Goal: Transaction & Acquisition: Purchase product/service

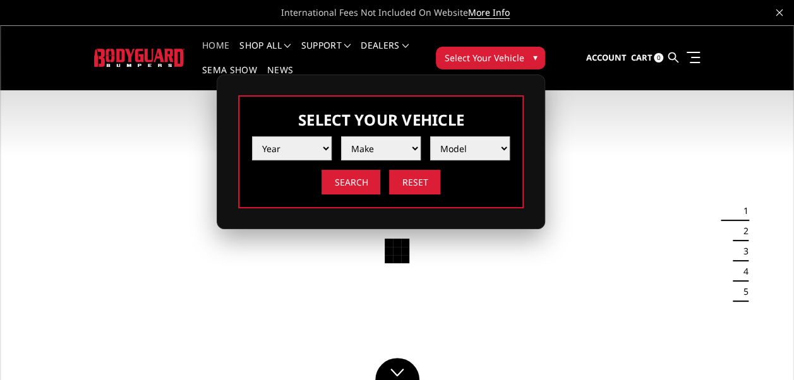
click at [304, 150] on select "Year 2025 2024 2023 2022 2021 2020 2019 2018 2017 2016 2015 2014 2013 2012 2011…" at bounding box center [292, 148] width 80 height 24
select select "yr_2024"
click at [252, 136] on select "Year 2025 2024 2023 2022 2021 2020 2019 2018 2017 2016 2015 2014 2013 2012 2011…" at bounding box center [292, 148] width 80 height 24
drag, startPoint x: 385, startPoint y: 157, endPoint x: 386, endPoint y: 148, distance: 8.9
click at [387, 154] on select "Make Chevrolet Ford GMC Ram Toyota" at bounding box center [381, 148] width 80 height 24
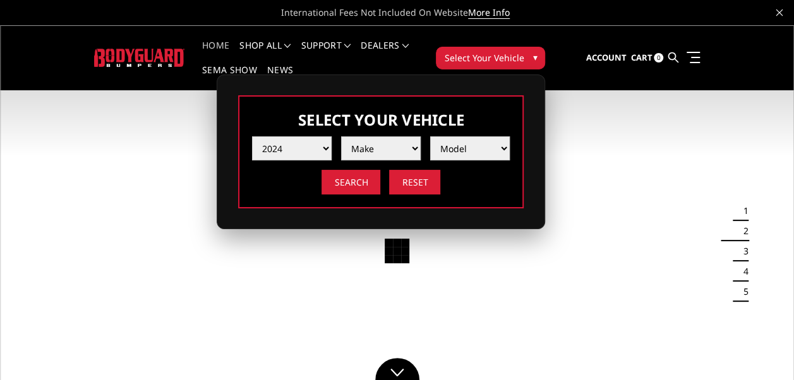
select select "mk_ford"
click at [341, 136] on select "Make Chevrolet Ford GMC Ram Toyota" at bounding box center [381, 148] width 80 height 24
click at [471, 149] on select "Model F150 F150 Raptor F250 / F350 F450 F550" at bounding box center [470, 148] width 80 height 24
select select "md_f450"
click at [430, 136] on select "Model F150 F150 Raptor F250 / F350 F450 F550" at bounding box center [470, 148] width 80 height 24
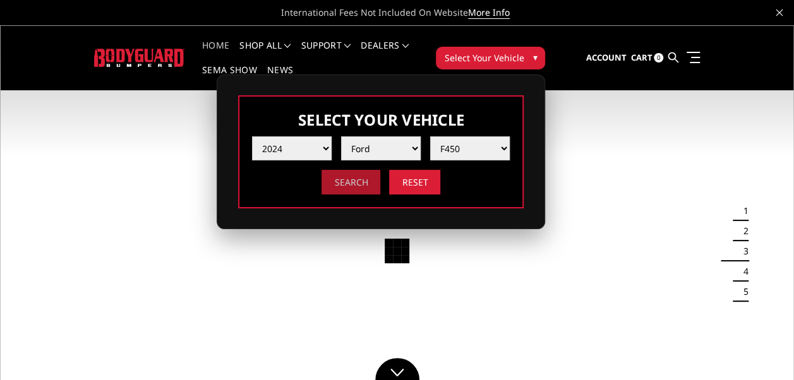
click at [361, 184] on input "Search" at bounding box center [350, 182] width 59 height 25
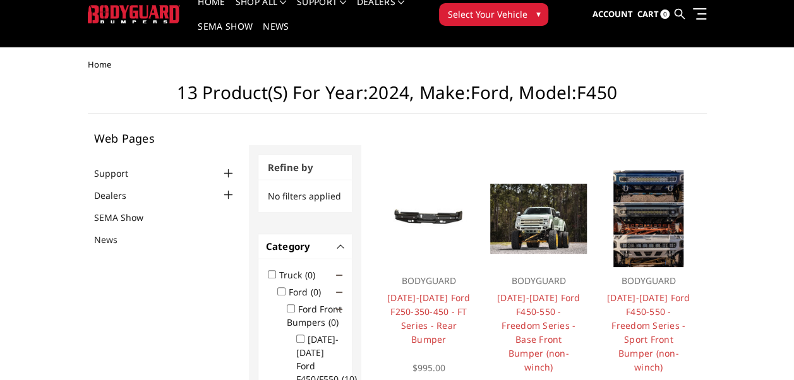
scroll to position [63, 0]
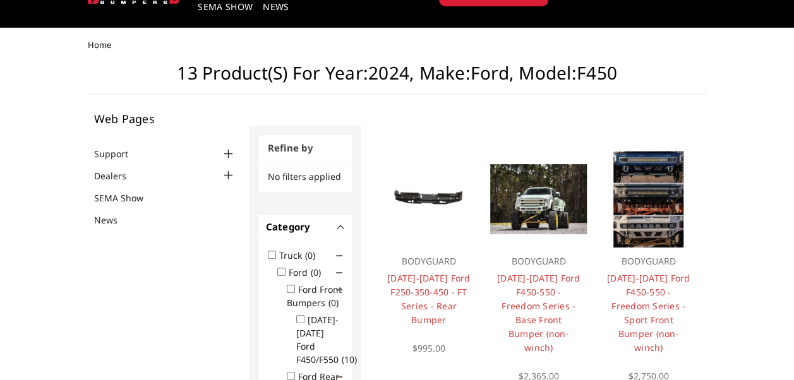
click at [445, 268] on p "BODYGUARD" at bounding box center [429, 261] width 84 height 15
click at [436, 283] on link "[DATE]-[DATE] Ford F250-350-450 - FT Series - Rear Bumper" at bounding box center [428, 299] width 83 height 54
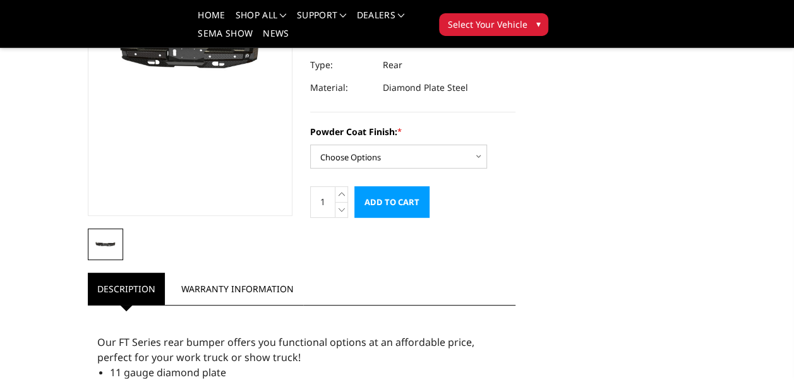
scroll to position [189, 0]
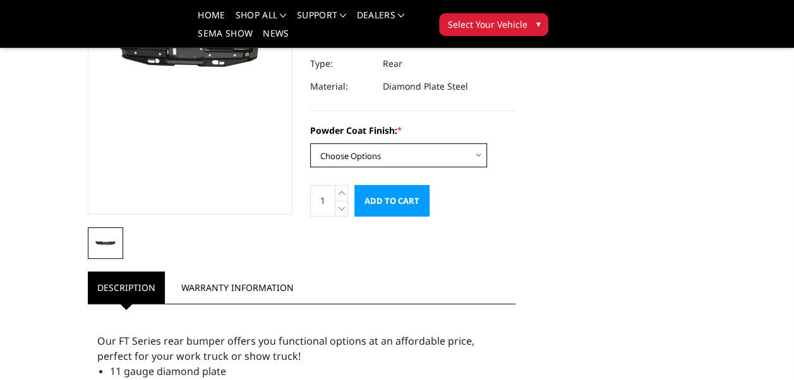
click at [469, 143] on select "Choose Options Bare Metal Gloss Black Powder Coat Textured Black Powder Coat" at bounding box center [398, 155] width 177 height 24
select select "3421"
click at [310, 143] on select "Choose Options Bare Metal Gloss Black Powder Coat Textured Black Powder Coat" at bounding box center [398, 155] width 177 height 24
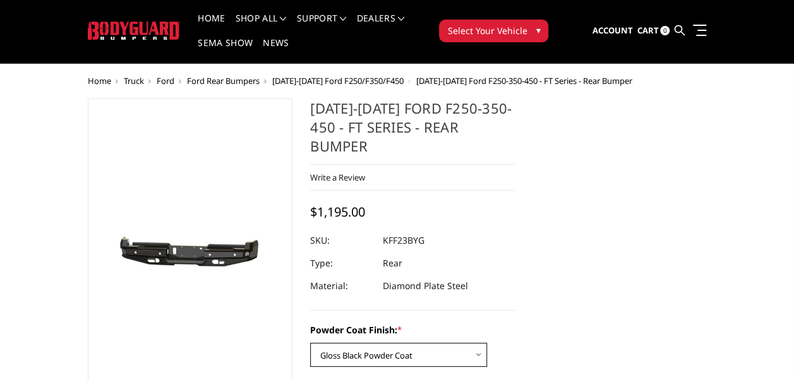
scroll to position [0, 0]
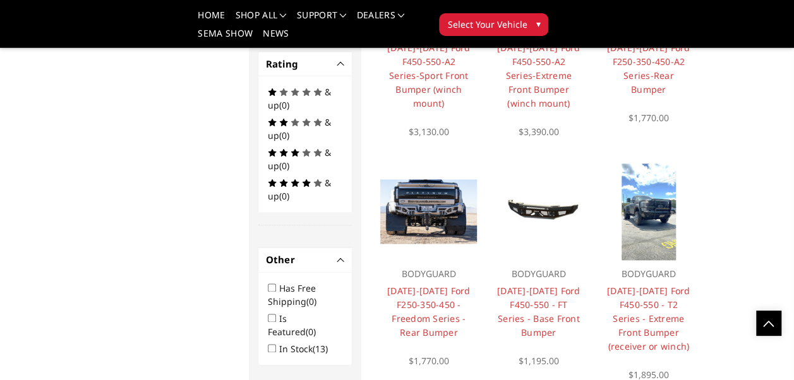
scroll to position [820, 0]
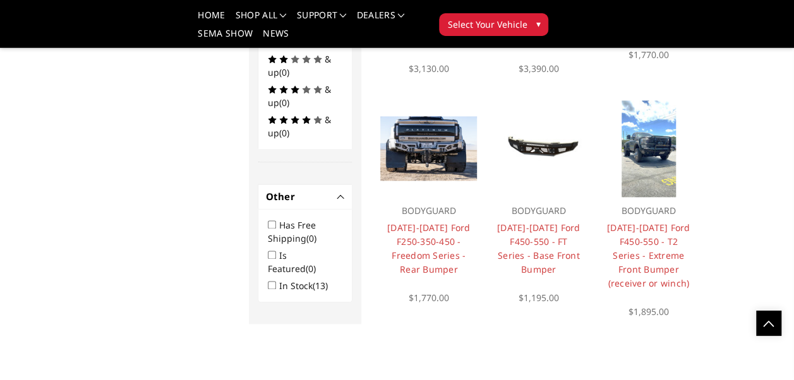
click at [536, 147] on img at bounding box center [538, 148] width 97 height 45
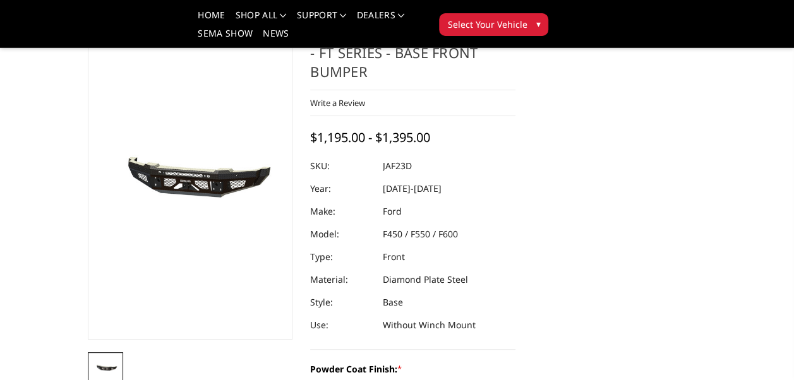
scroll to position [189, 0]
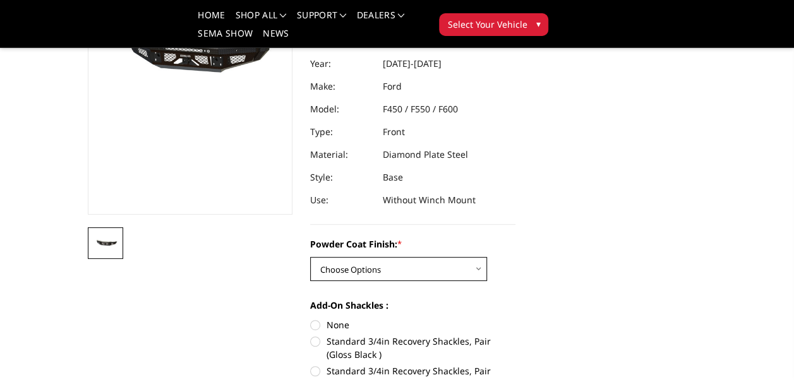
click at [478, 257] on select "Choose Options Bare Metal Gloss Black Powder Coat Textured Black Powder Coat" at bounding box center [398, 269] width 177 height 24
select select "3382"
click at [310, 257] on select "Choose Options Bare Metal Gloss Black Powder Coat Textured Black Powder Coat" at bounding box center [398, 269] width 177 height 24
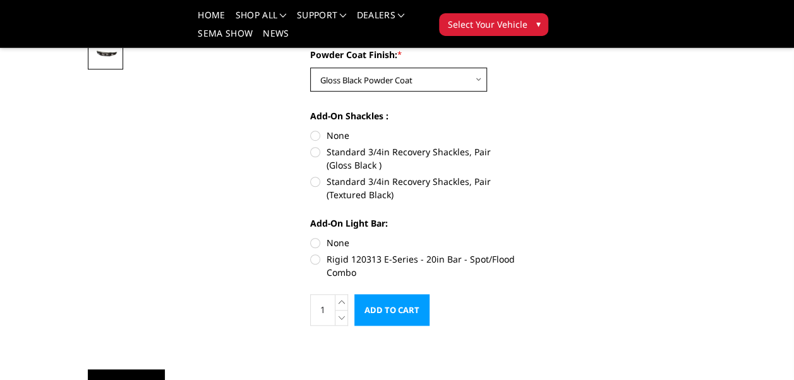
scroll to position [316, 0]
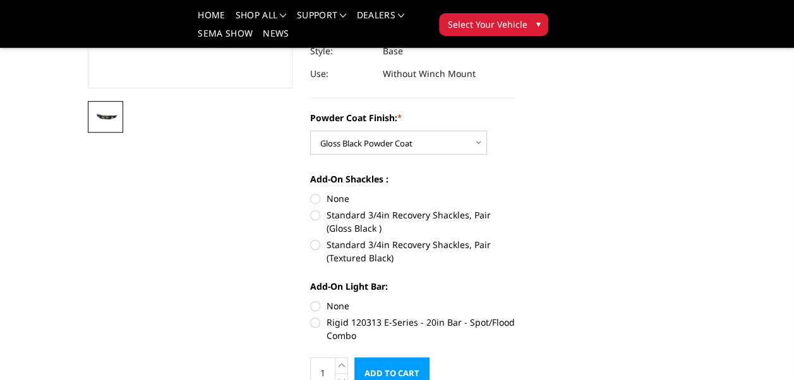
click at [316, 208] on label "Standard 3/4in Recovery Shackles, Pair (Gloss Black )" at bounding box center [412, 221] width 205 height 27
click at [515, 193] on input "Standard 3/4in Recovery Shackles, Pair (Gloss Black )" at bounding box center [515, 192] width 1 height 1
radio input "true"
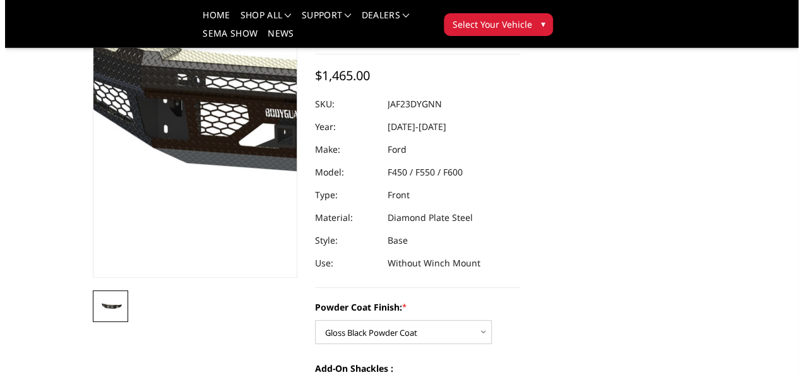
scroll to position [63, 0]
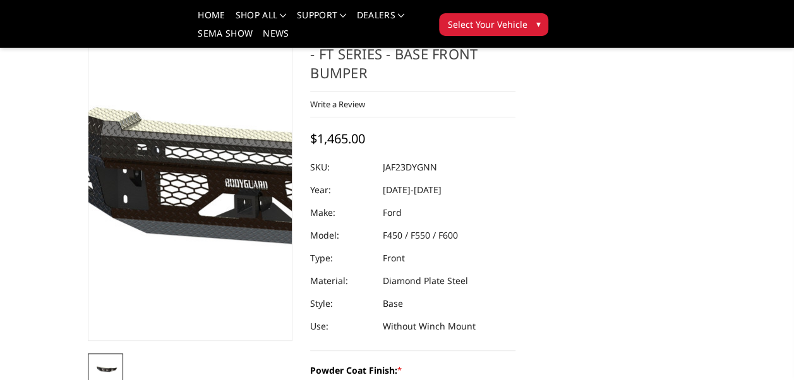
click at [165, 199] on img at bounding box center [266, 188] width 808 height 378
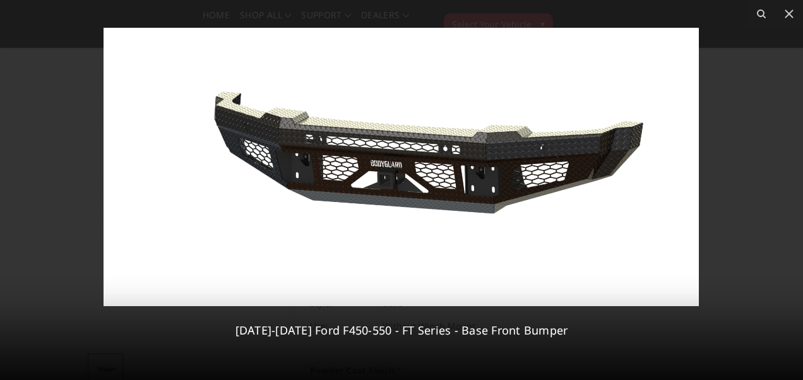
click at [494, 179] on img at bounding box center [402, 167] width 596 height 279
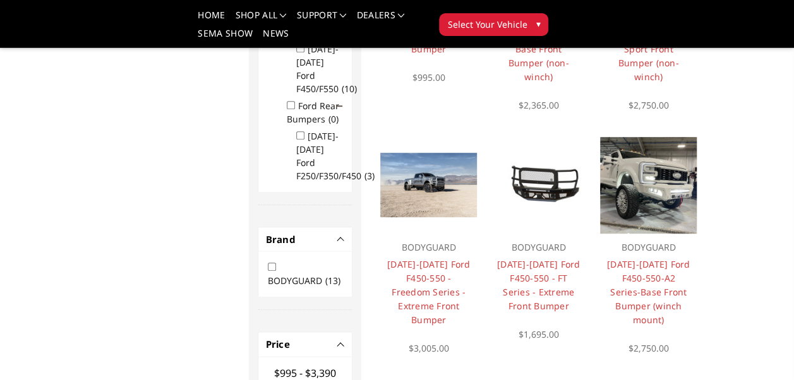
scroll to position [316, 0]
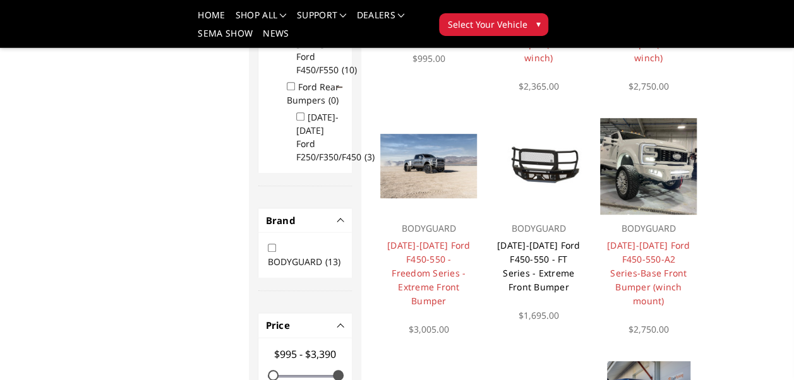
click at [556, 255] on link "[DATE]-[DATE] Ford F450-550 - FT Series - Extreme Front Bumper" at bounding box center [538, 266] width 83 height 54
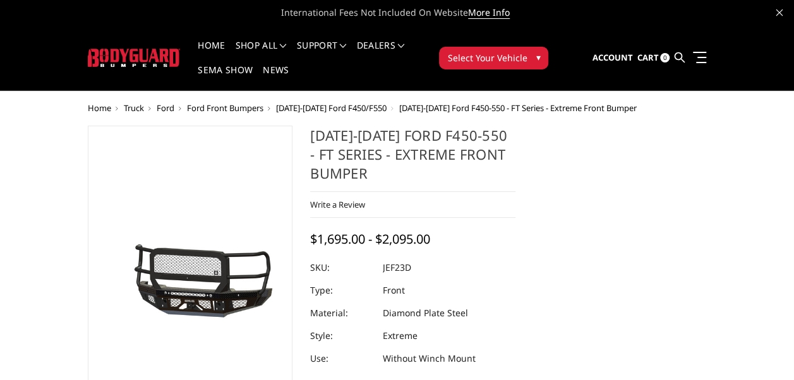
scroll to position [126, 0]
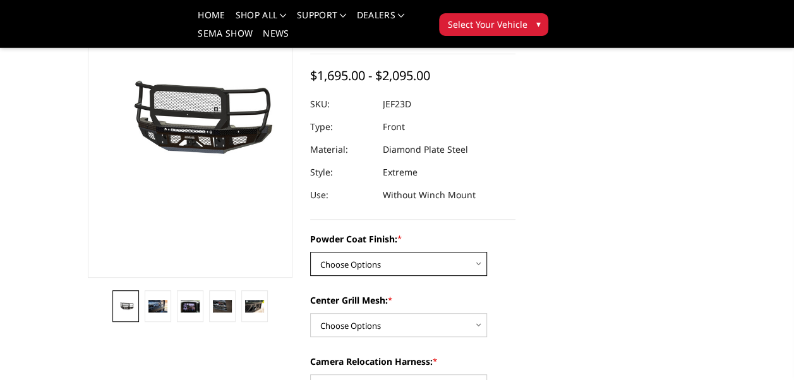
click at [479, 274] on select "Choose Options Bare Metal Gloss Black Powder Coat Textured Black Powder Coat" at bounding box center [398, 264] width 177 height 24
select select "3271"
click at [310, 252] on select "Choose Options Bare Metal Gloss Black Powder Coat Textured Black Powder Coat" at bounding box center [398, 264] width 177 height 24
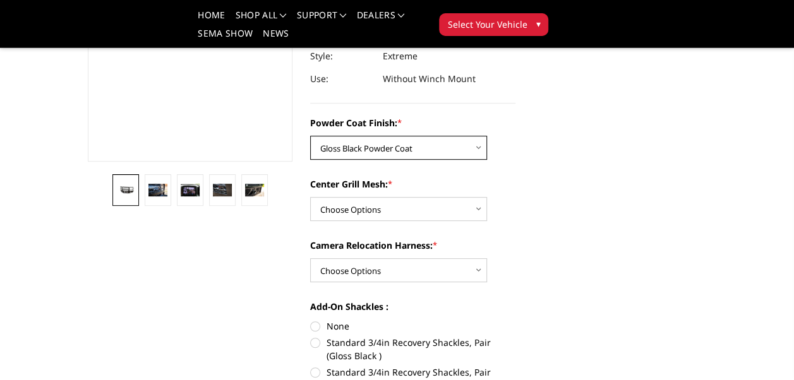
scroll to position [253, 0]
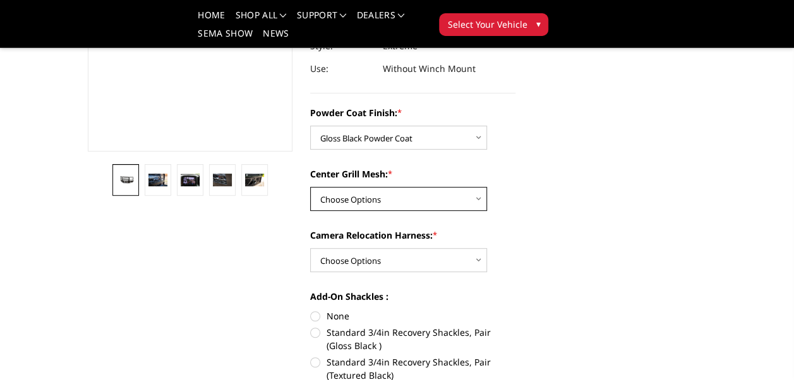
click at [459, 197] on select "Choose Options WITH Expanded Metal in Center Grill WITHOUT Expanded Metal in Ce…" at bounding box center [398, 199] width 177 height 24
select select "3274"
click at [310, 187] on select "Choose Options WITH Expanded Metal in Center Grill WITHOUT Expanded Metal in Ce…" at bounding box center [398, 199] width 177 height 24
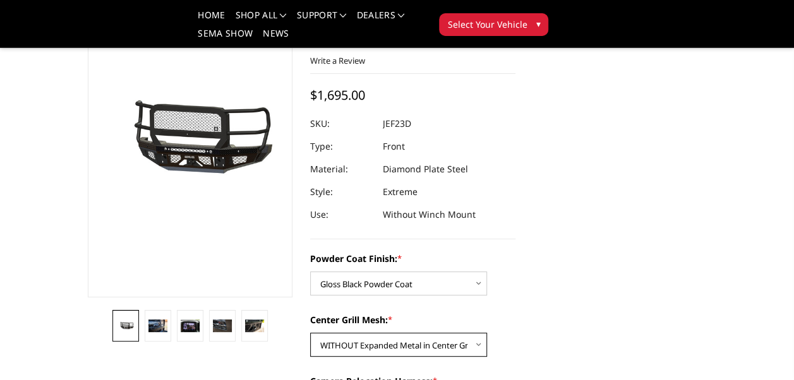
scroll to position [189, 0]
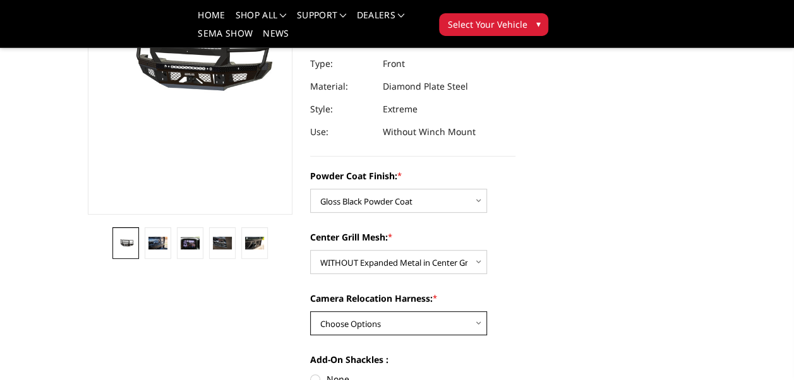
click at [476, 321] on select "Choose Options WITH Camera Relocation Harness WITHOUT Camera Relocation Harness" at bounding box center [398, 323] width 177 height 24
select select "3275"
click at [310, 311] on select "Choose Options WITH Camera Relocation Harness WITHOUT Camera Relocation Harness" at bounding box center [398, 323] width 177 height 24
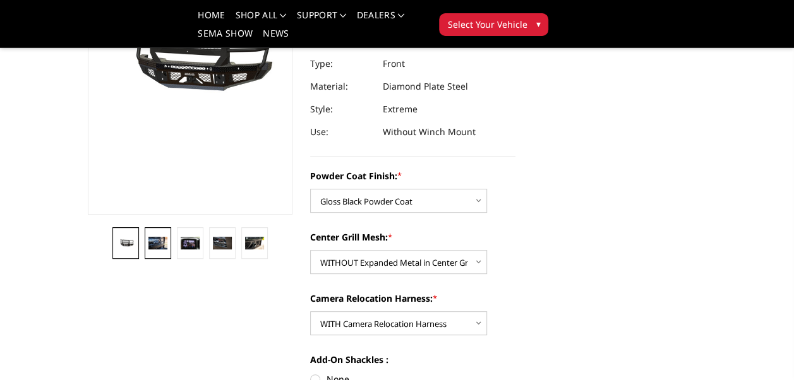
click at [155, 243] on img at bounding box center [157, 243] width 18 height 12
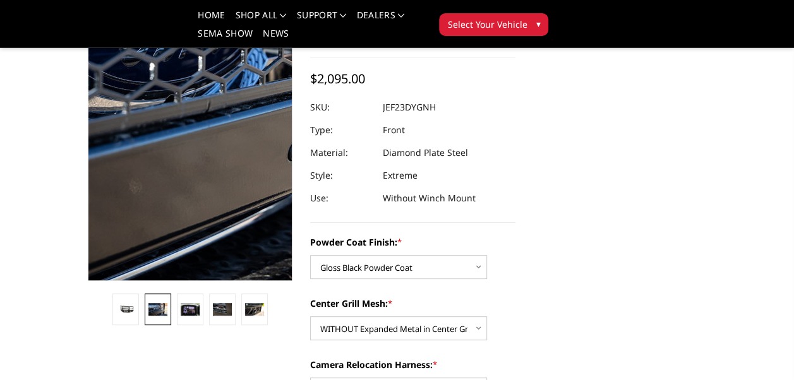
scroll to position [106, 0]
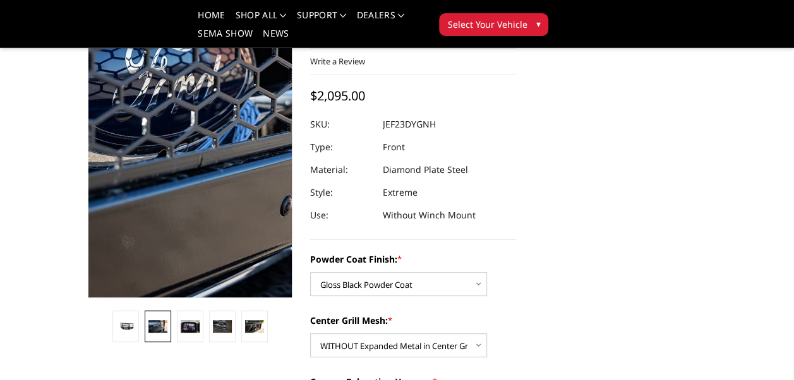
click at [188, 201] on img at bounding box center [196, 97] width 808 height 539
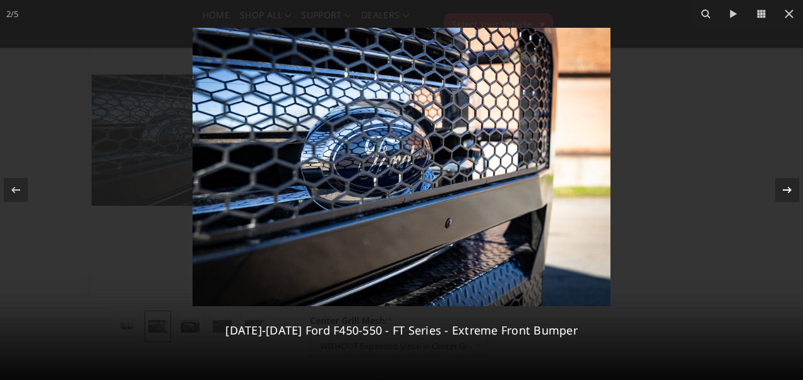
click at [787, 186] on icon at bounding box center [787, 190] width 15 height 15
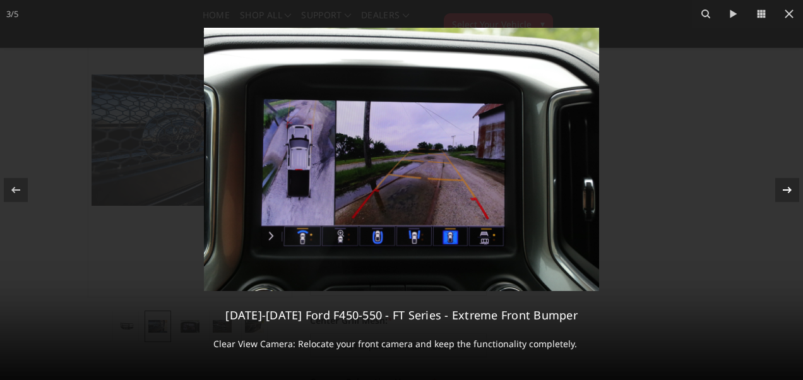
click at [787, 186] on icon at bounding box center [787, 190] width 15 height 15
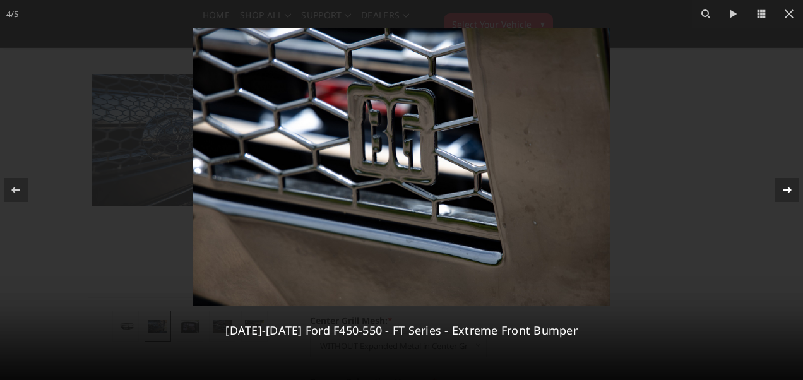
click at [787, 186] on icon at bounding box center [787, 190] width 15 height 15
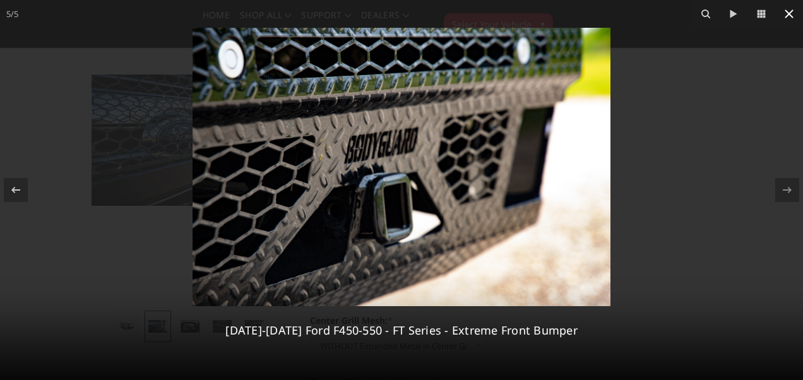
click at [791, 18] on icon at bounding box center [789, 13] width 15 height 15
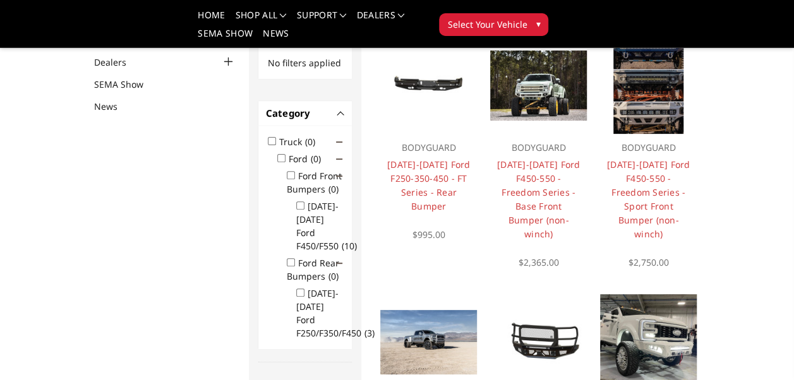
scroll to position [76, 0]
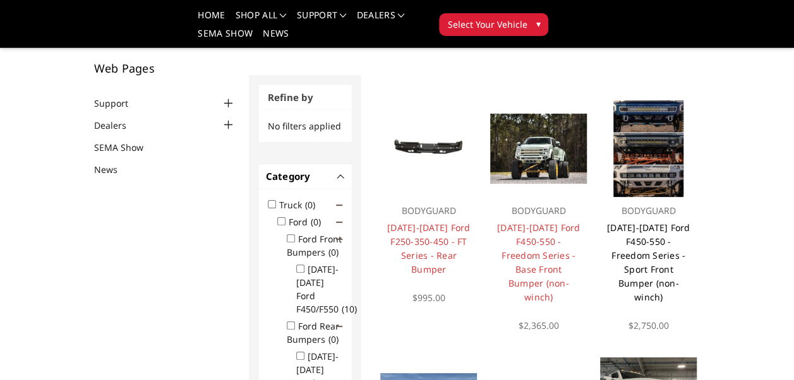
click at [646, 227] on link "[DATE]-[DATE] Ford F450-550 - Freedom Series - Sport Front Bumper (non-winch)" at bounding box center [648, 262] width 83 height 81
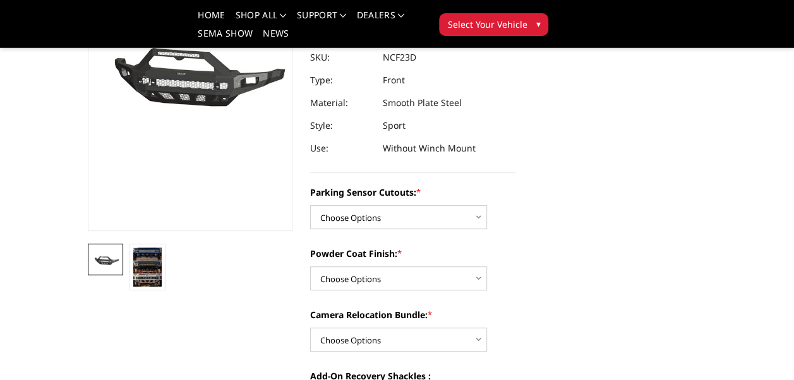
scroll to position [189, 0]
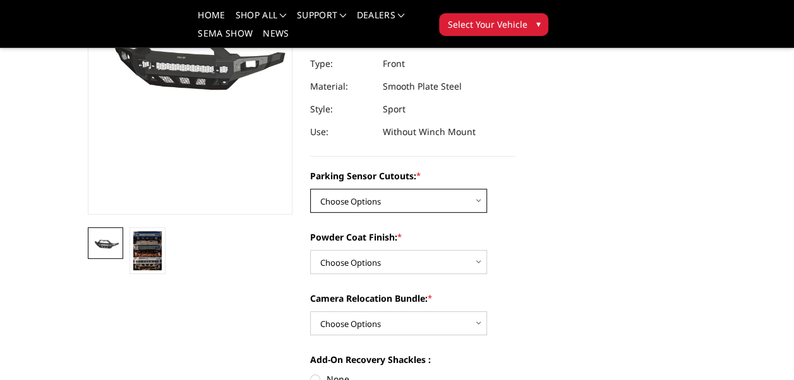
click at [456, 207] on select "Choose Options No - Without Parking Sensor Cutouts Yes - With Parking Sensor Cu…" at bounding box center [398, 201] width 177 height 24
select select "2577"
click at [310, 189] on select "Choose Options No - Without Parking Sensor Cutouts Yes - With Parking Sensor Cu…" at bounding box center [398, 201] width 177 height 24
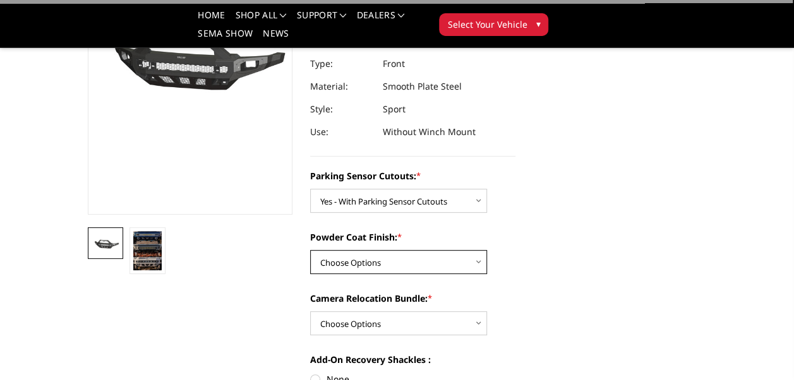
click at [452, 259] on select "Choose Options Bare Metal Textured Black Powder Coat" at bounding box center [398, 262] width 177 height 24
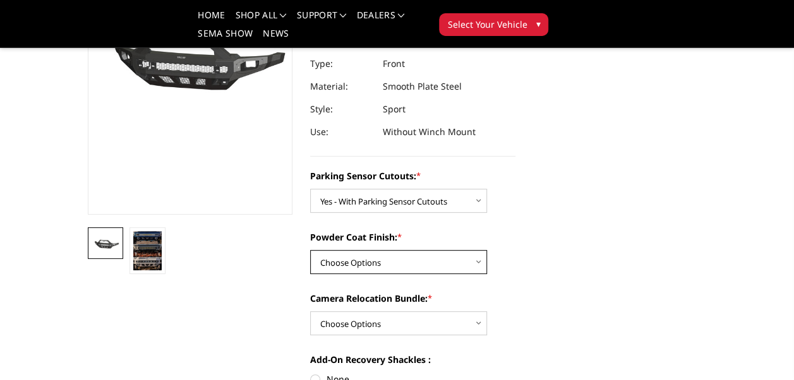
select select "2578"
click at [310, 250] on select "Choose Options Bare Metal Textured Black Powder Coat" at bounding box center [398, 262] width 177 height 24
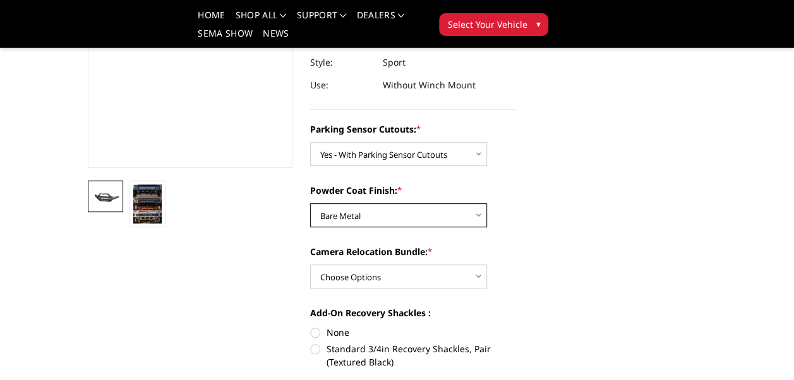
scroll to position [253, 0]
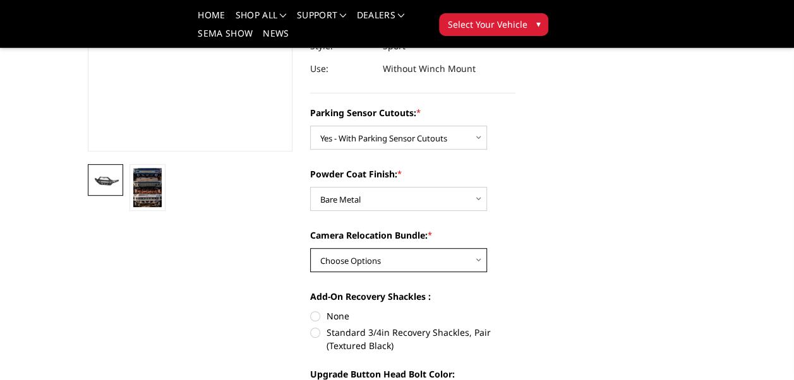
click at [465, 258] on select "Choose Options WITH Camera Relocation Bundle WITHOUT Camera Relocation Bundle" at bounding box center [398, 260] width 177 height 24
select select "2580"
click at [310, 248] on select "Choose Options WITH Camera Relocation Bundle WITHOUT Camera Relocation Bundle" at bounding box center [398, 260] width 177 height 24
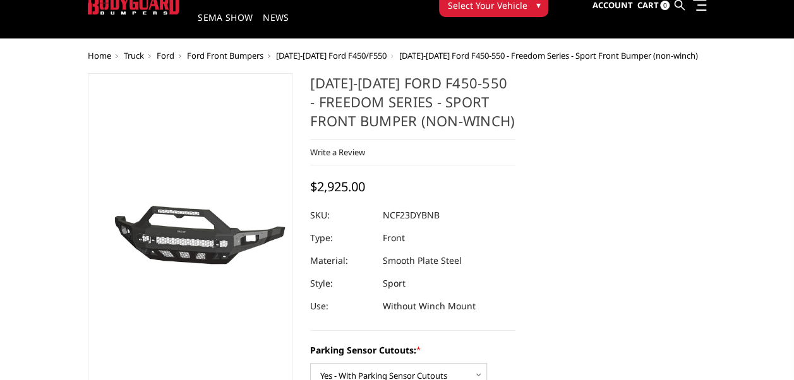
scroll to position [126, 0]
